Goal: Navigation & Orientation: Find specific page/section

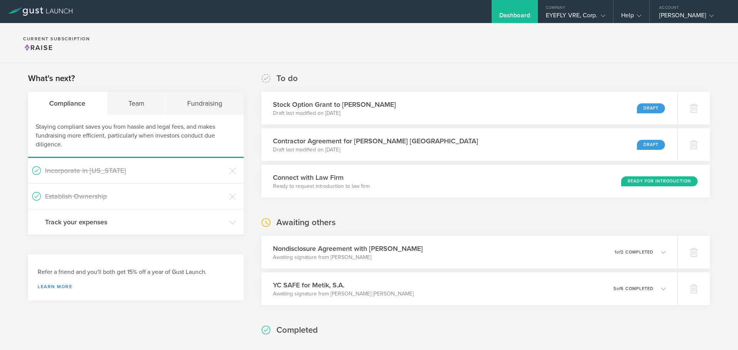
click at [78, 173] on h3 "Incorporate in Delaware" at bounding box center [135, 171] width 180 height 10
click at [571, 13] on div "EYEFLY VRE, Corp." at bounding box center [576, 18] width 60 height 12
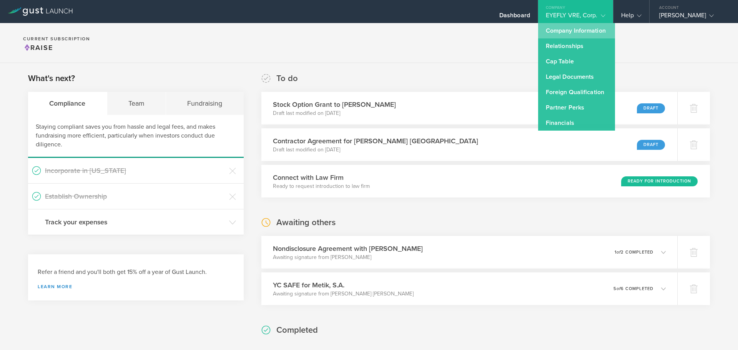
click at [560, 29] on link "Company Information" at bounding box center [576, 30] width 77 height 15
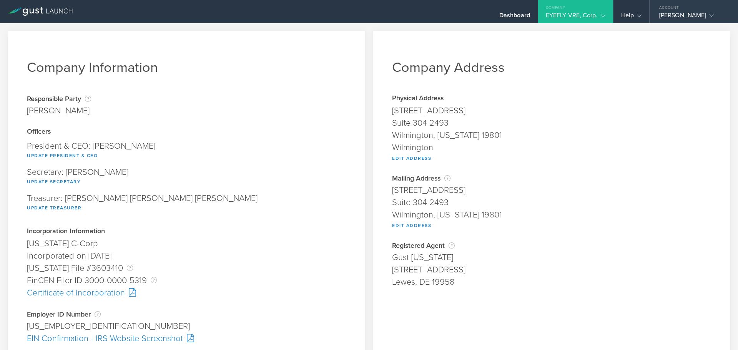
click at [659, 13] on div "Fernando Andres Penabad" at bounding box center [691, 18] width 65 height 12
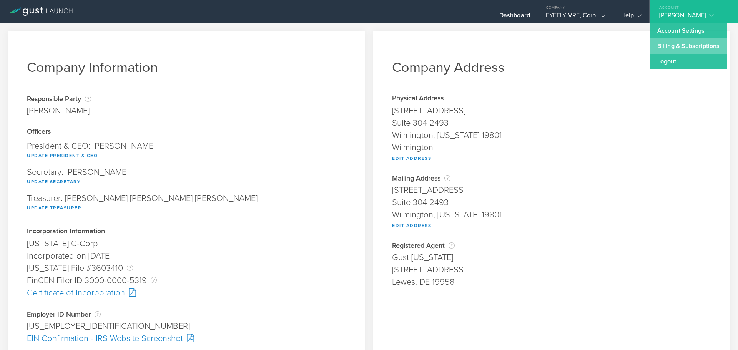
click at [665, 48] on link "Billing & Subscriptions" at bounding box center [688, 45] width 78 height 15
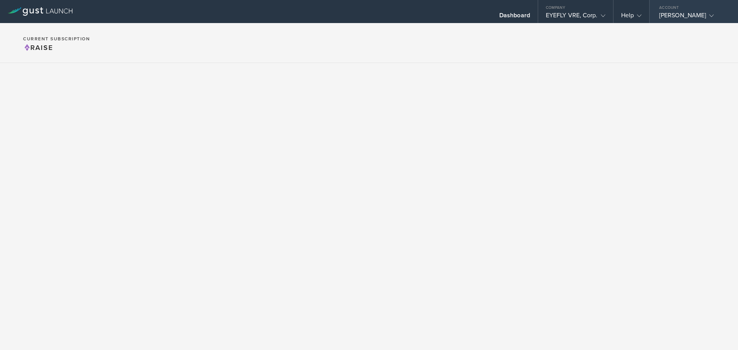
click at [678, 17] on div "Fernando Andres Penabad" at bounding box center [691, 18] width 65 height 12
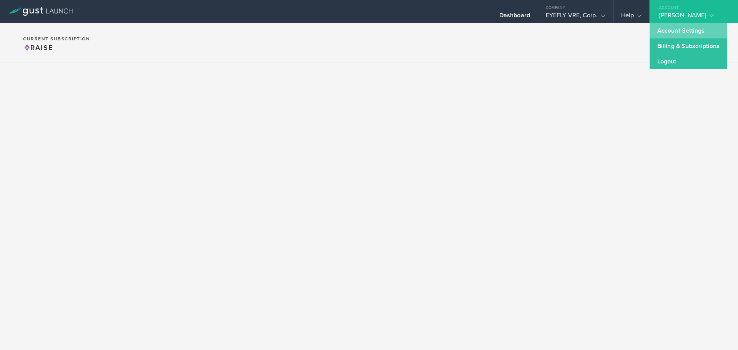
click at [670, 33] on link "Account Settings" at bounding box center [688, 30] width 78 height 15
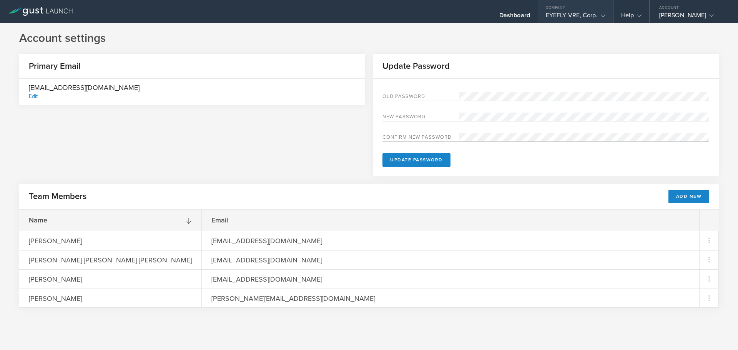
click at [573, 14] on div "EYEFLY VRE, Corp." at bounding box center [576, 18] width 60 height 12
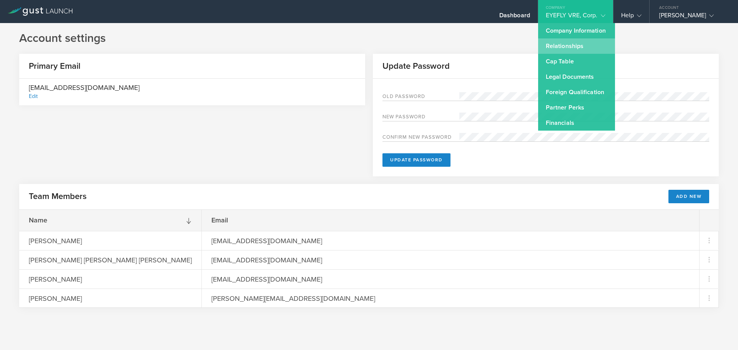
click at [557, 48] on link "Relationships" at bounding box center [576, 45] width 77 height 15
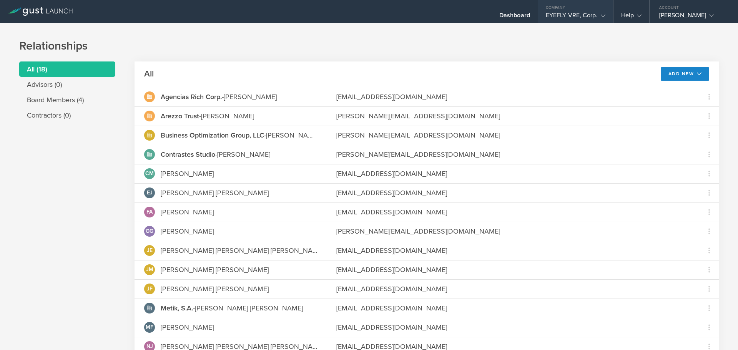
click at [563, 17] on div "EYEFLY VRE, Corp." at bounding box center [576, 18] width 60 height 12
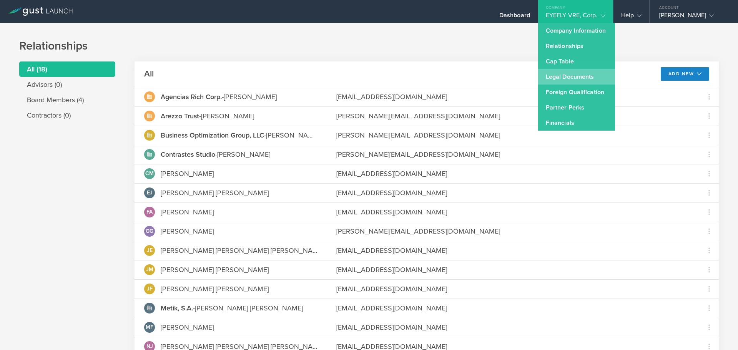
click at [564, 78] on link "Legal Documents" at bounding box center [576, 76] width 77 height 15
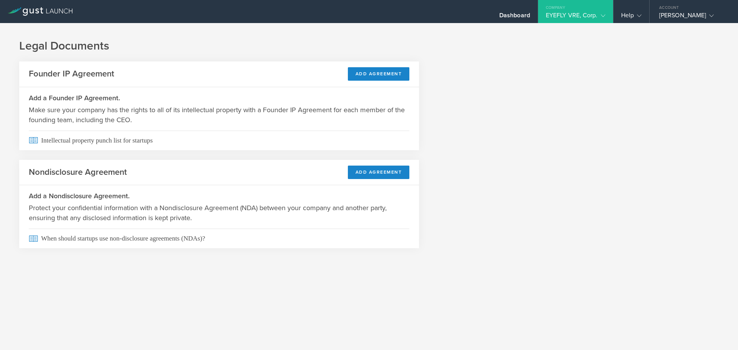
click at [575, 15] on div "EYEFLY VRE, Corp." at bounding box center [576, 18] width 60 height 12
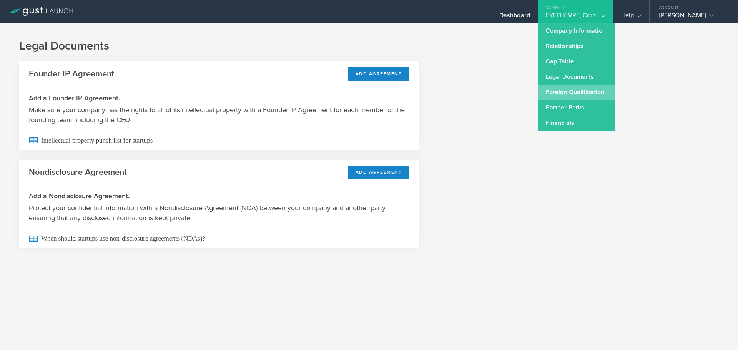
click at [571, 94] on link "Foreign Qualification" at bounding box center [576, 92] width 77 height 15
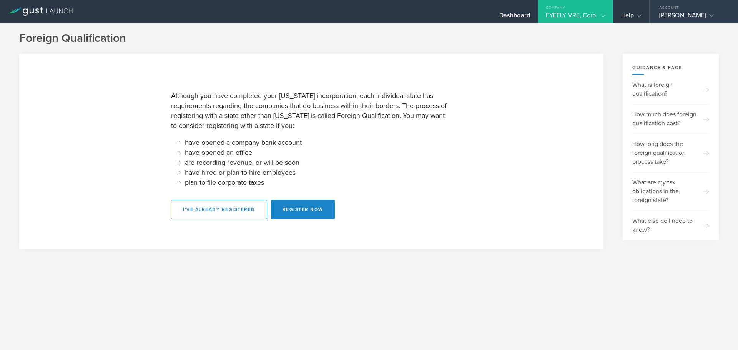
click at [676, 16] on div "Fernando Andres Penabad" at bounding box center [691, 18] width 65 height 12
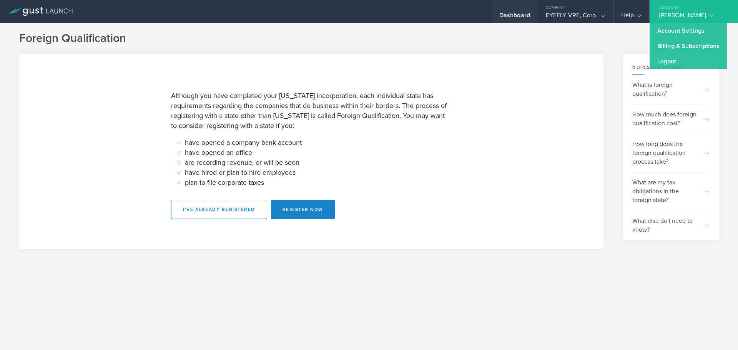
click at [507, 20] on div "Dashboard" at bounding box center [514, 18] width 31 height 12
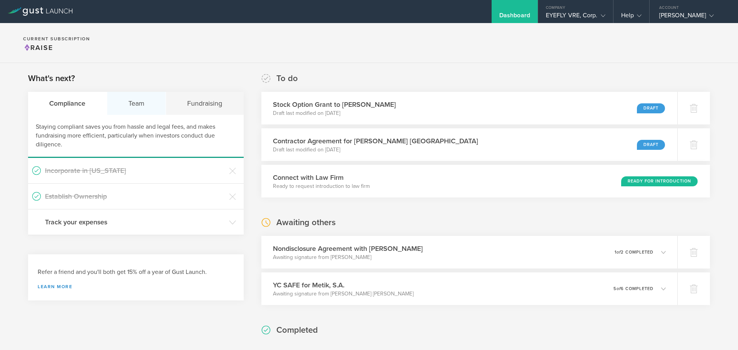
click at [132, 107] on div "Team" at bounding box center [136, 103] width 59 height 23
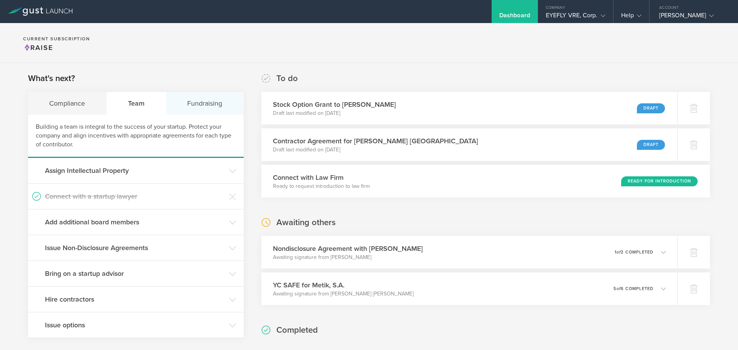
click at [216, 106] on div "Fundraising" at bounding box center [205, 103] width 78 height 23
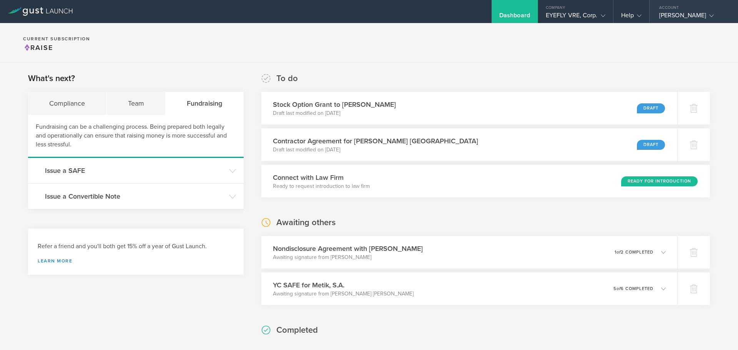
click at [665, 17] on div "Fernando Andres Penabad" at bounding box center [691, 18] width 65 height 12
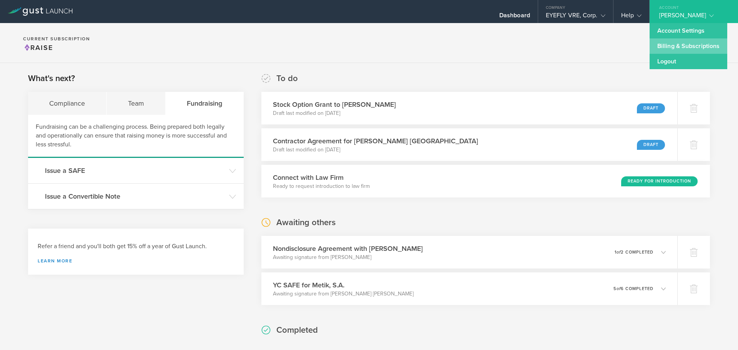
click at [663, 49] on link "Billing & Subscriptions" at bounding box center [688, 45] width 78 height 15
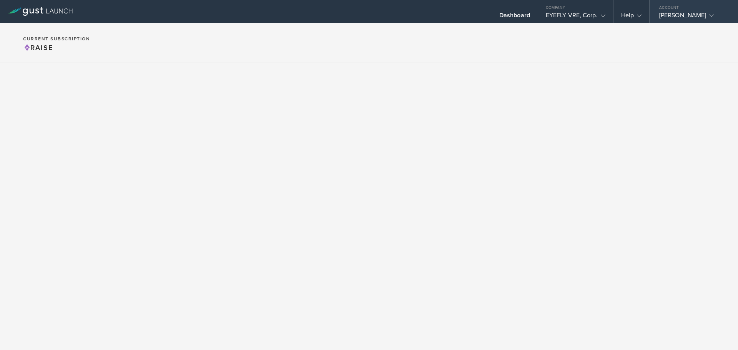
click at [703, 11] on div "Account" at bounding box center [693, 6] width 88 height 12
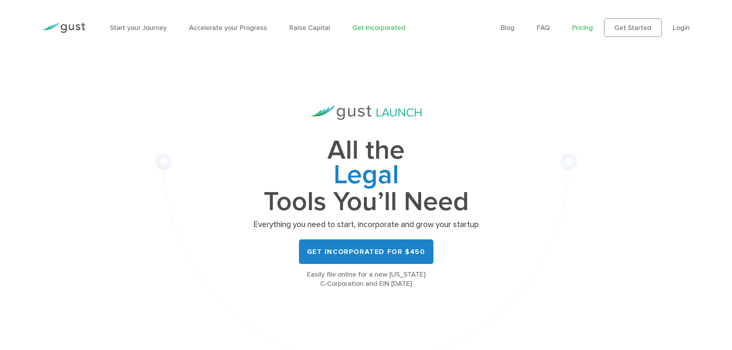
click at [582, 28] on link "Pricing" at bounding box center [582, 28] width 21 height 8
